Goal: Communication & Community: Participate in discussion

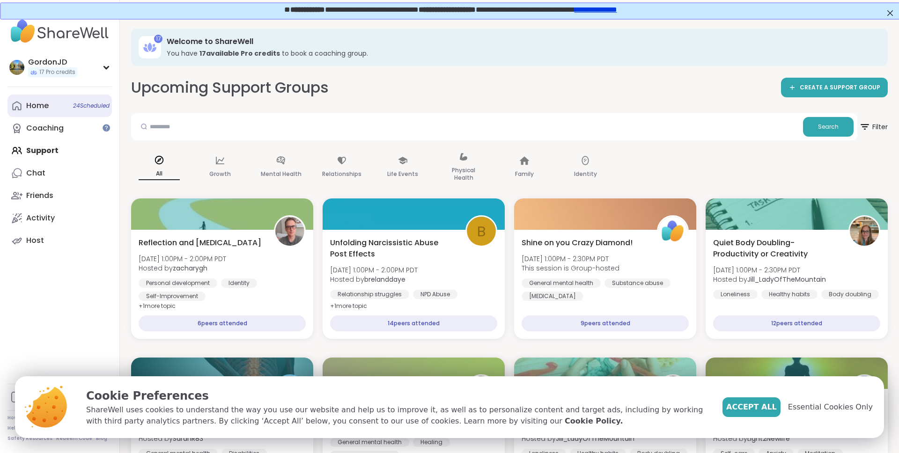
click at [56, 112] on link "Home 24 Scheduled" at bounding box center [59, 106] width 104 height 22
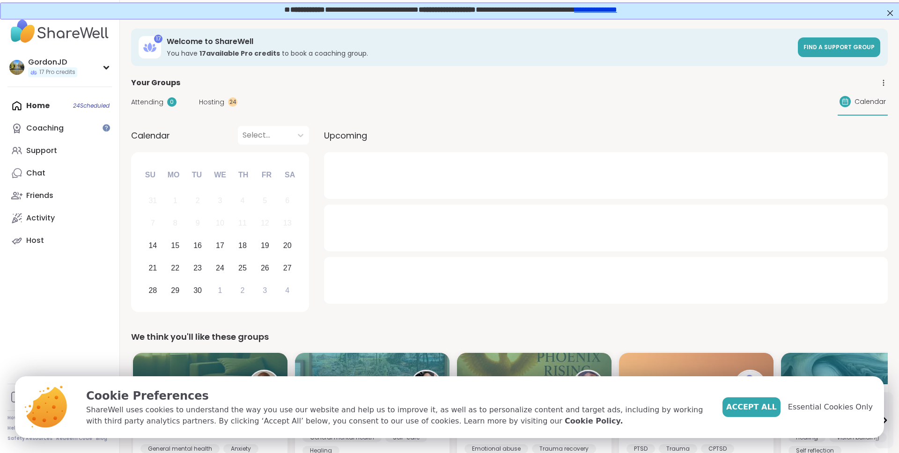
click at [214, 107] on span "Hosting" at bounding box center [211, 102] width 25 height 10
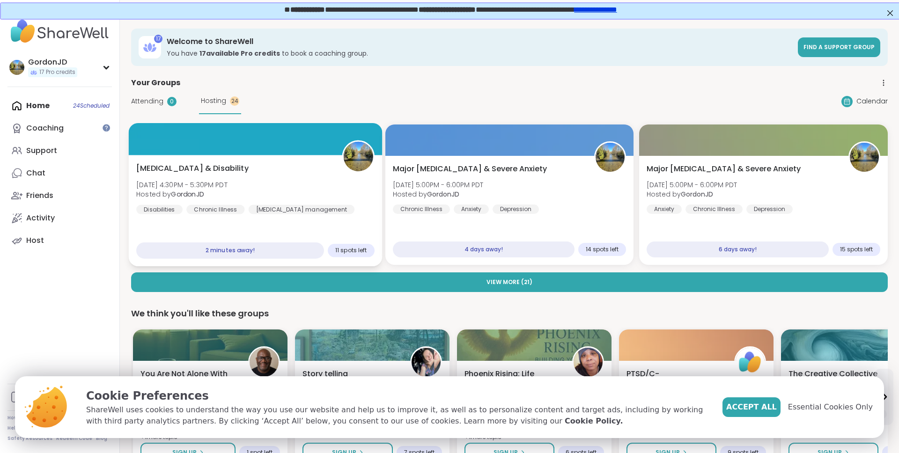
click at [275, 166] on div "[MEDICAL_DATA] & Disability [DATE] 4:30PM - 5:30PM PDT Hosted by GordonJD Disab…" at bounding box center [255, 188] width 238 height 51
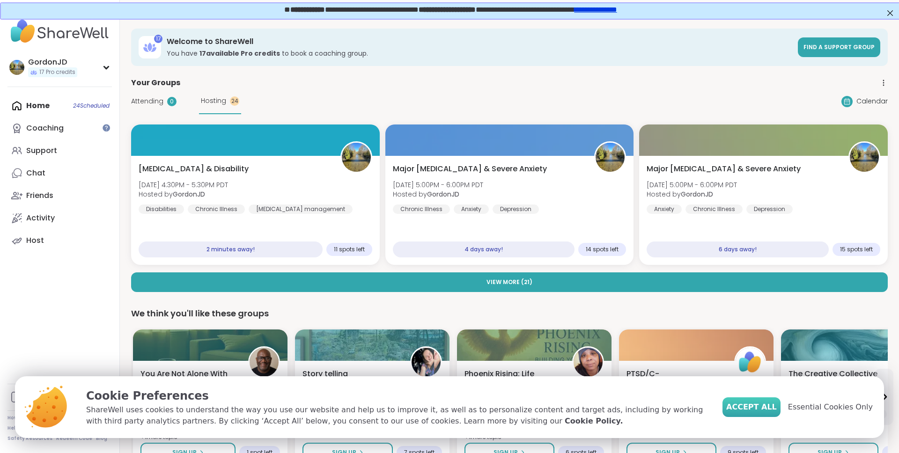
click at [773, 404] on span "Accept All" at bounding box center [751, 407] width 51 height 11
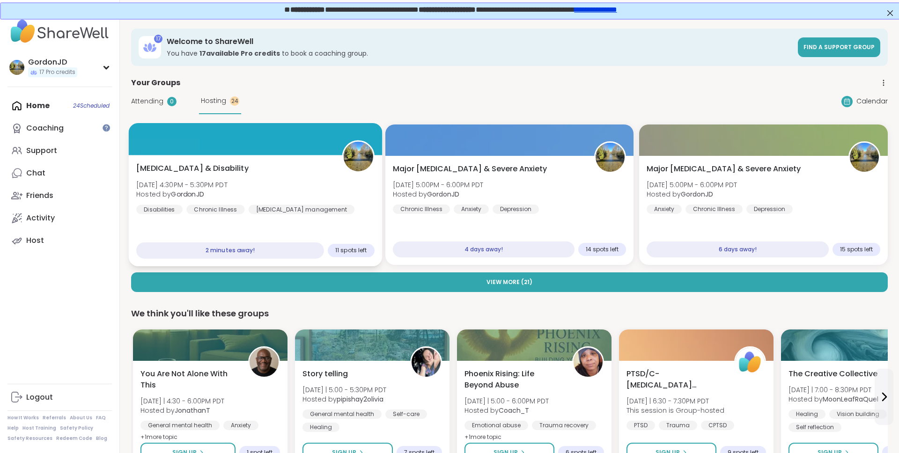
click at [268, 217] on div "[MEDICAL_DATA] & Disability [DATE] 4:30PM - 5:30PM PDT Hosted by GordonJD Disab…" at bounding box center [255, 210] width 253 height 111
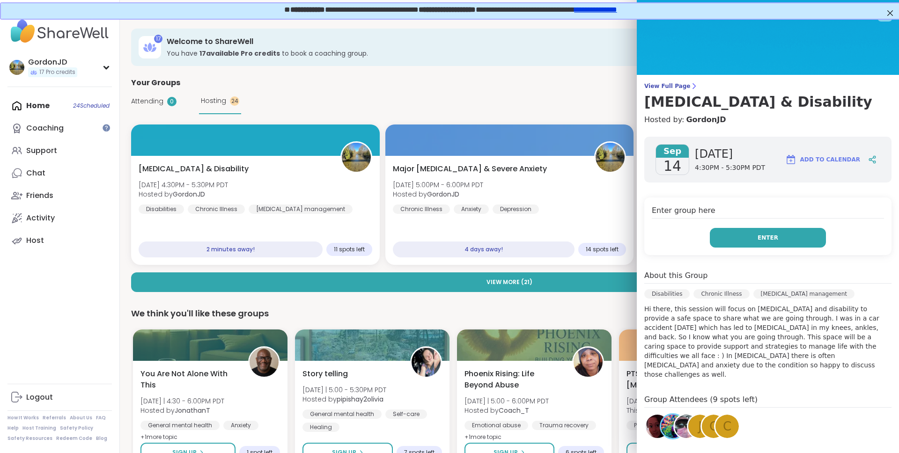
click at [777, 233] on button "Enter" at bounding box center [768, 238] width 116 height 20
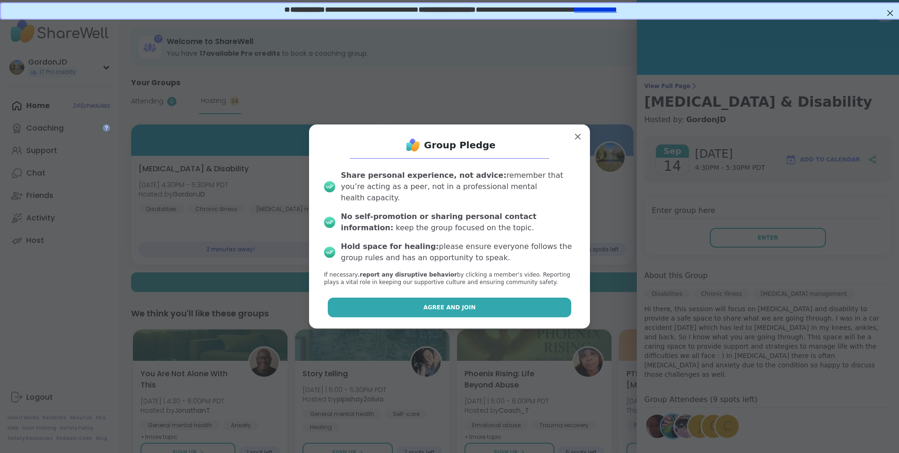
click at [471, 303] on span "Agree and Join" at bounding box center [449, 307] width 52 height 8
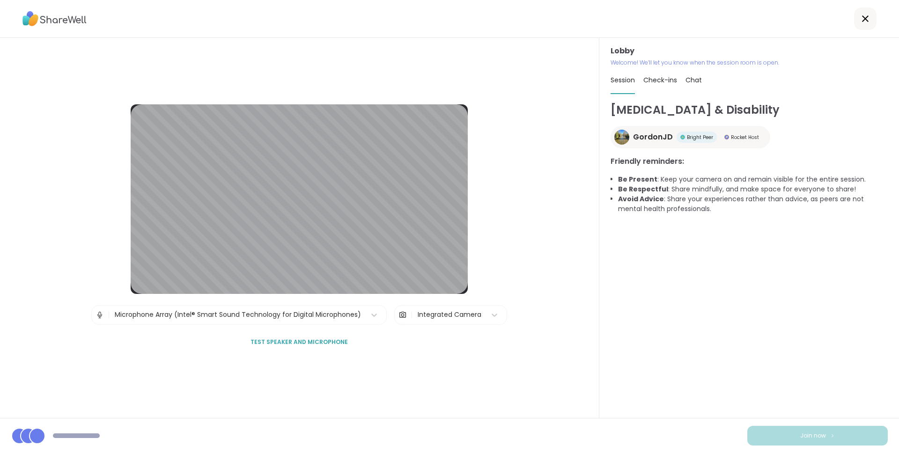
click at [461, 315] on div "Integrated Camera" at bounding box center [449, 315] width 64 height 10
click at [350, 316] on div "Microphone Array (Intel® Smart Sound Technology for Digital Microphones)" at bounding box center [238, 315] width 246 height 10
click at [209, 379] on div "Lobby | Microphone Array (Intel® Smart Sound Technology for Digital Microphones…" at bounding box center [299, 228] width 599 height 380
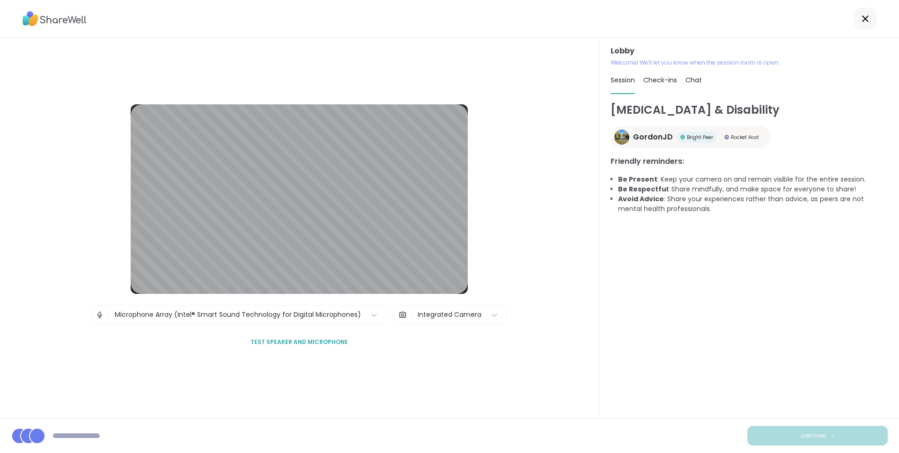
click at [300, 342] on span "Test speaker and microphone" at bounding box center [298, 342] width 97 height 8
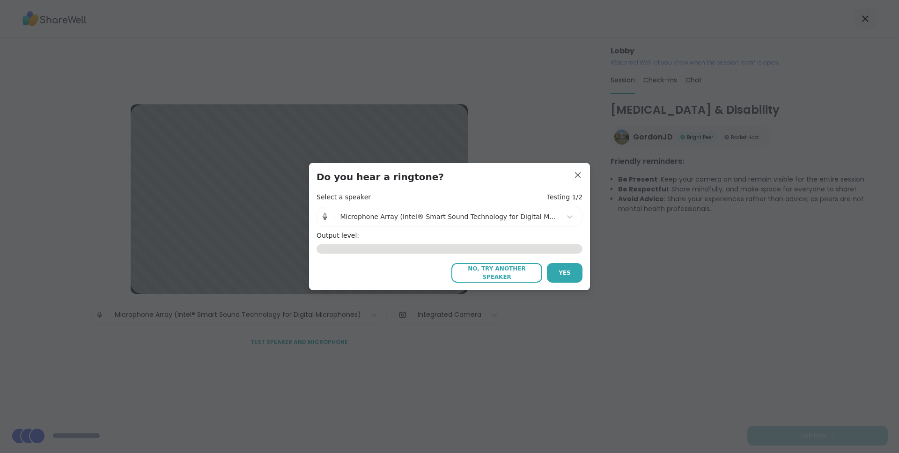
click at [552, 220] on div "Microphone Array (Intel® Smart Sound Technology for Digital Microphones)" at bounding box center [448, 217] width 217 height 10
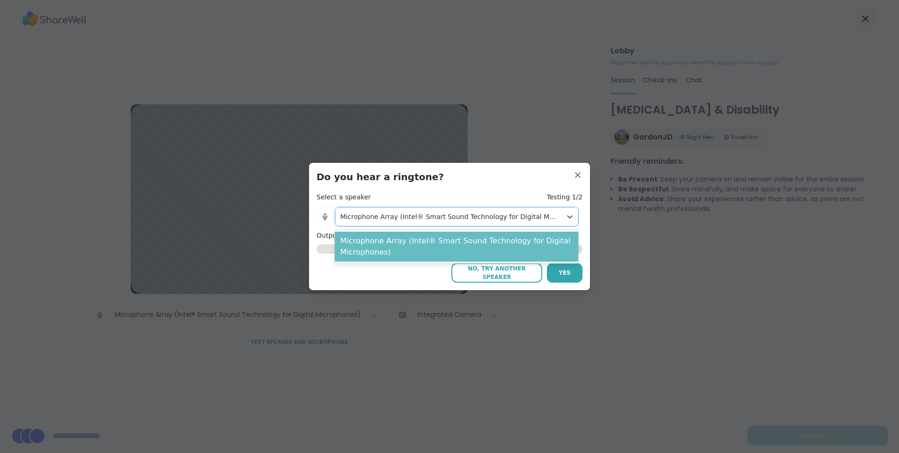
click at [534, 247] on div "Microphone Array (Intel® Smart Sound Technology for Digital Microphones)" at bounding box center [456, 247] width 243 height 30
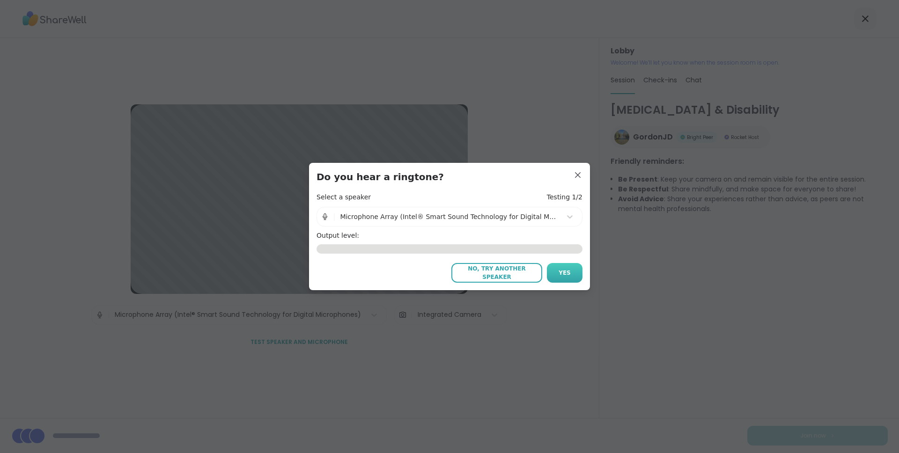
click at [571, 278] on button "Yes" at bounding box center [565, 273] width 36 height 20
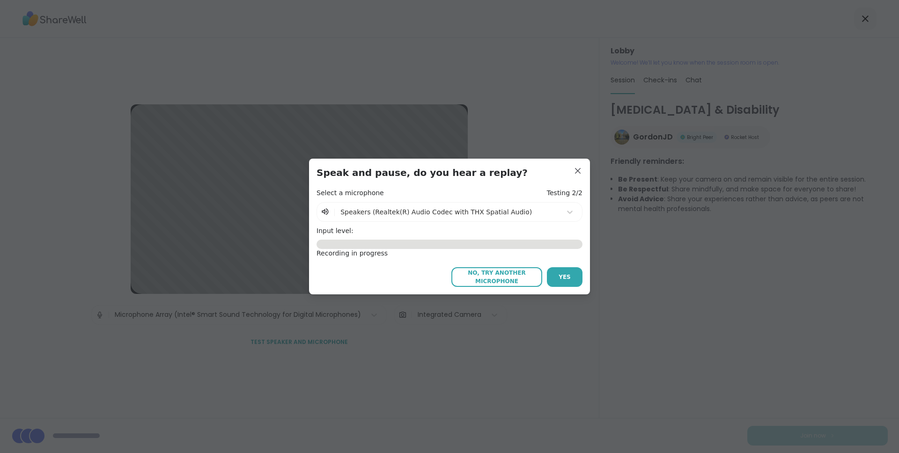
click at [489, 278] on span "No, try another microphone" at bounding box center [496, 277] width 81 height 17
